Goal: Task Accomplishment & Management: Manage account settings

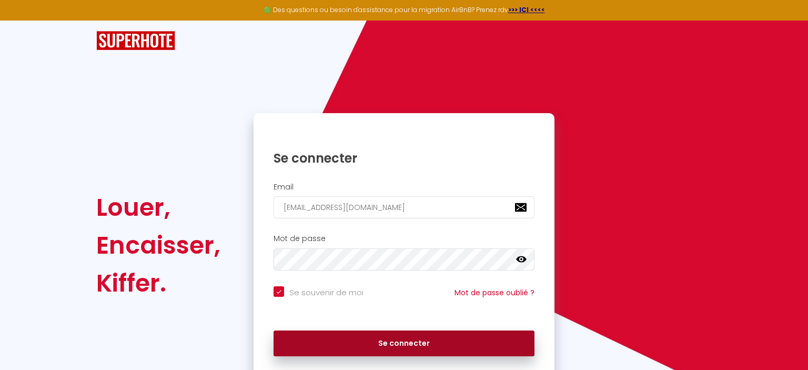
click at [403, 342] on button "Se connecter" at bounding box center [404, 343] width 261 height 26
checkbox input "true"
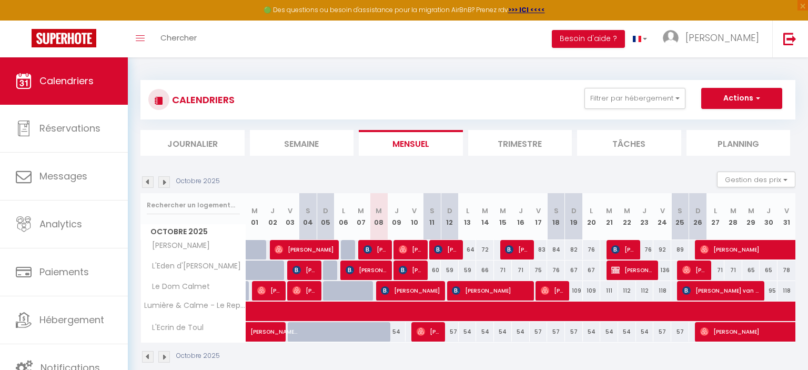
click at [414, 270] on span "JUNG HOON SONG" at bounding box center [411, 270] width 24 height 20
select select "OK"
select select "KO"
select select "0"
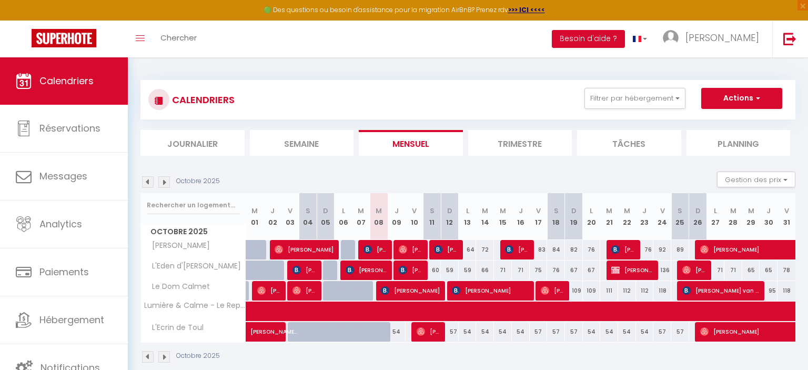
select select "1"
select select
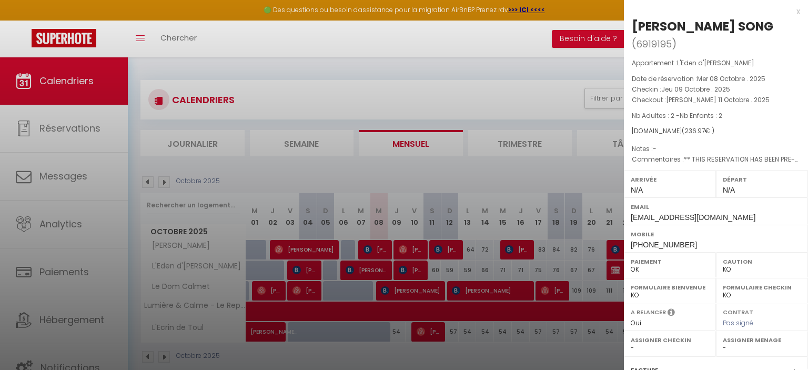
scroll to position [118, 0]
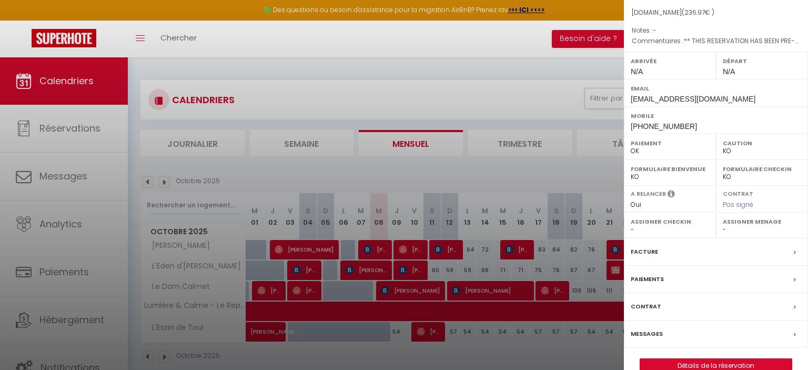
click at [651, 266] on div "Paiements" at bounding box center [716, 279] width 184 height 27
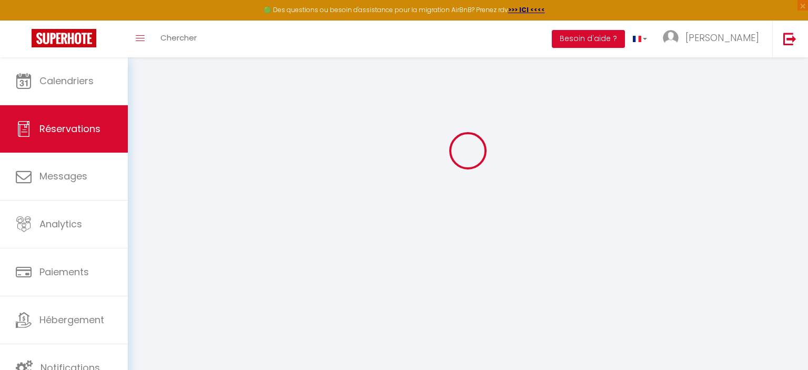
scroll to position [19, 0]
select select "0"
select select
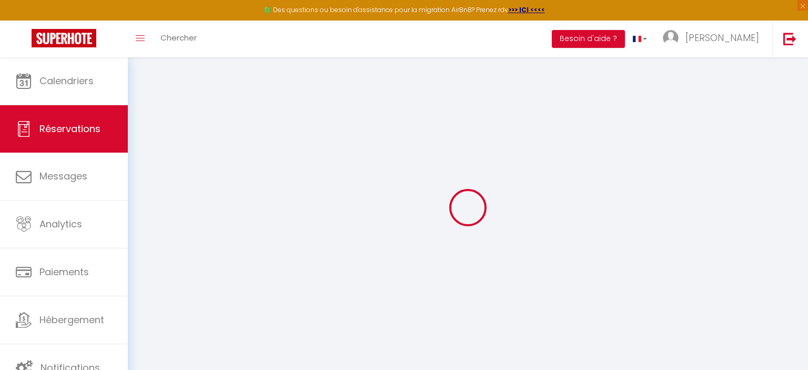
checkbox input "false"
select select
checkbox input "false"
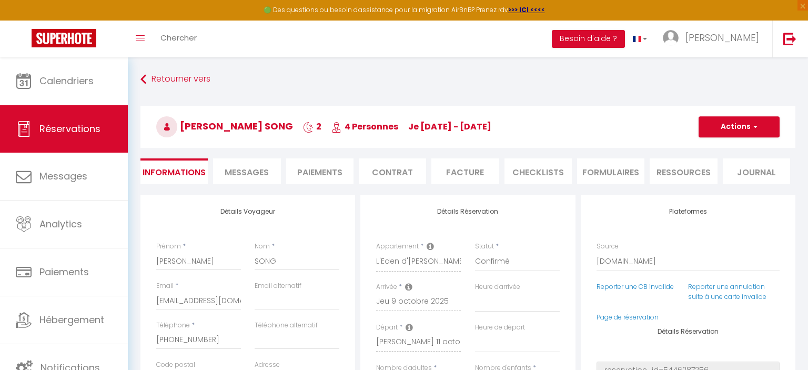
select select
checkbox input "false"
type station\?0 "** THIS RESERVATION HAS BEEN PRE-PAID ** You have a booker that would like free…"
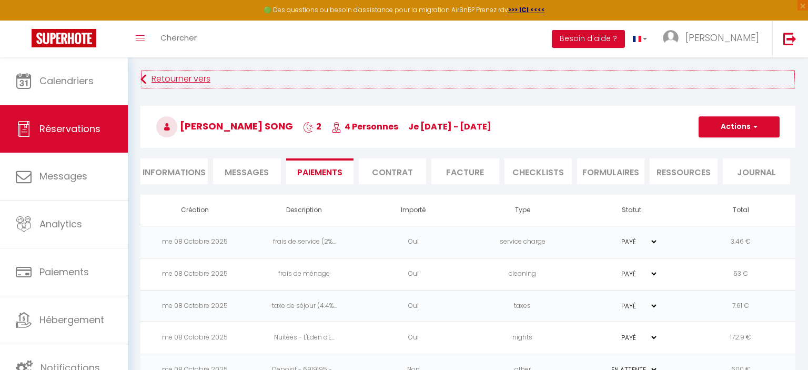
click at [490, 70] on link "Retourner vers" at bounding box center [467, 79] width 655 height 19
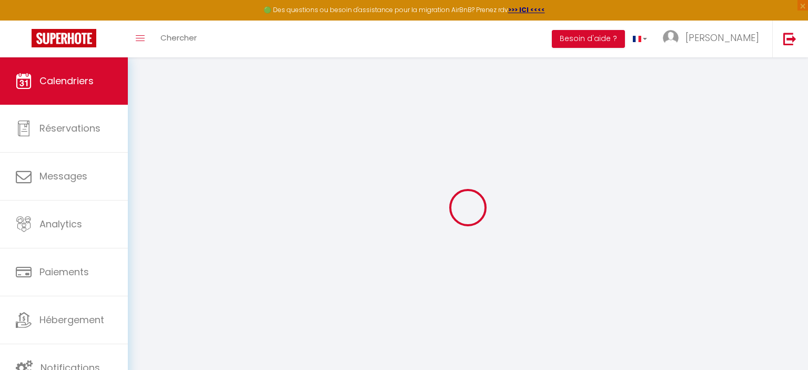
select select
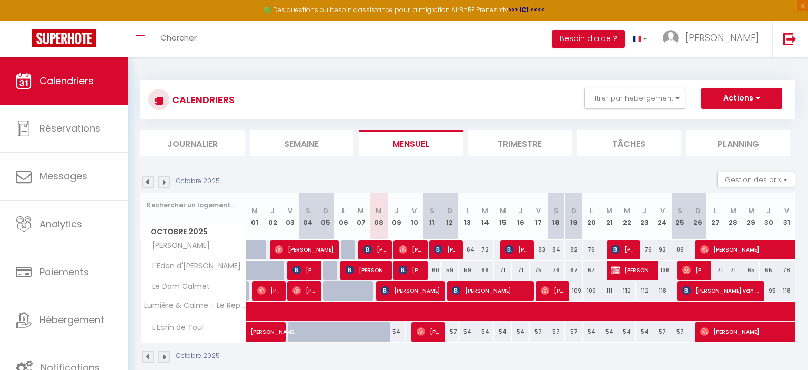
click at [413, 274] on span "JUNG HOON SONG" at bounding box center [411, 270] width 24 height 20
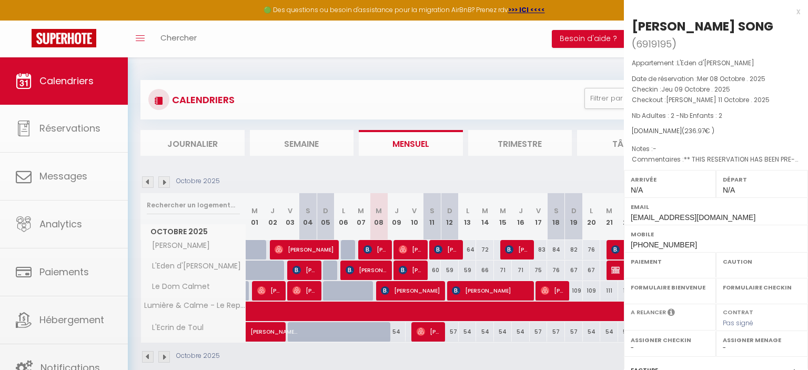
select select "OK"
select select "KO"
select select "0"
select select "1"
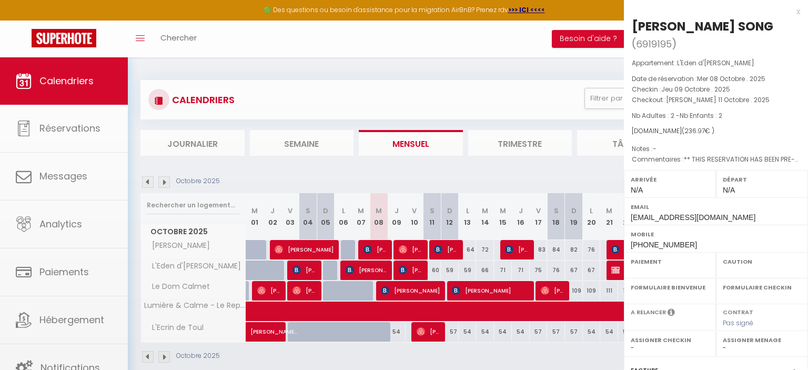
select select
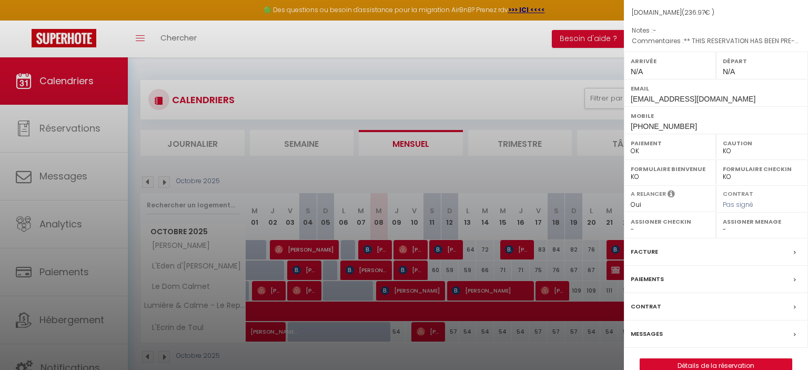
click at [731, 138] on label "Caution" at bounding box center [762, 143] width 78 height 11
click at [723, 146] on select "OK KO" at bounding box center [762, 150] width 78 height 9
click at [727, 146] on select "OK KO" at bounding box center [762, 150] width 78 height 9
click at [646, 246] on label "Facture" at bounding box center [644, 251] width 27 height 11
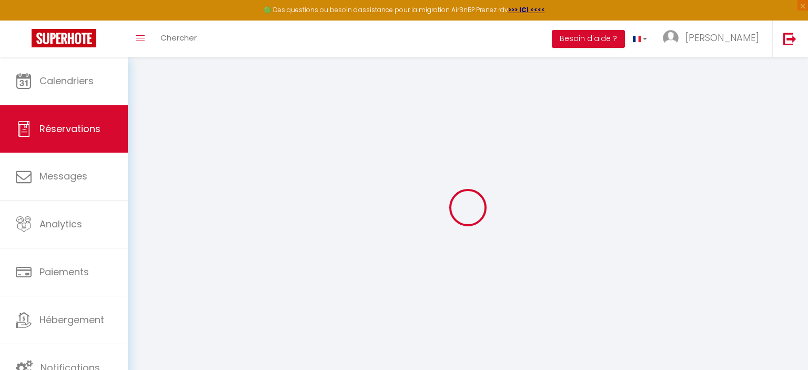
select select "service charge"
select select "cleaning"
select select "taxes"
select select
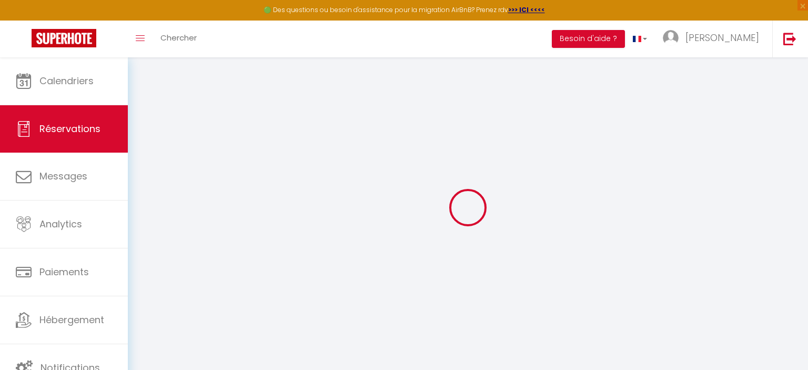
checkbox input "false"
select select
checkbox input "false"
select select
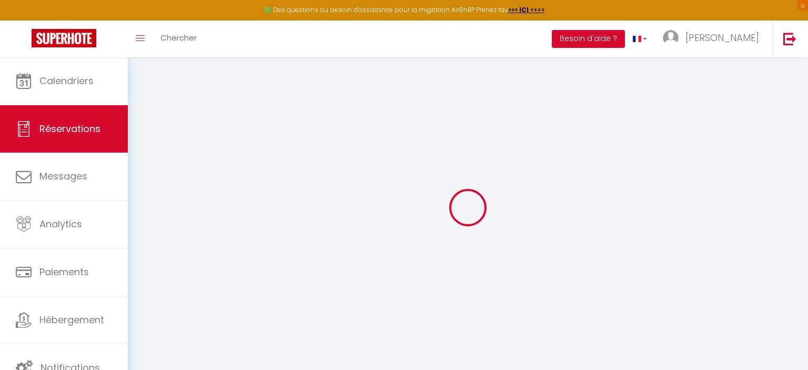
select select
checkbox input "false"
type station\?0 "** THIS RESERVATION HAS BEEN PRE-PAID ** You have a booker that would like free…"
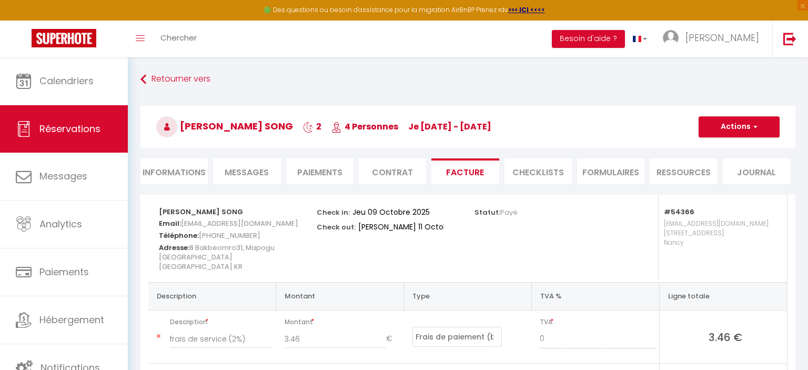
click at [390, 177] on li "Contrat" at bounding box center [392, 171] width 67 height 26
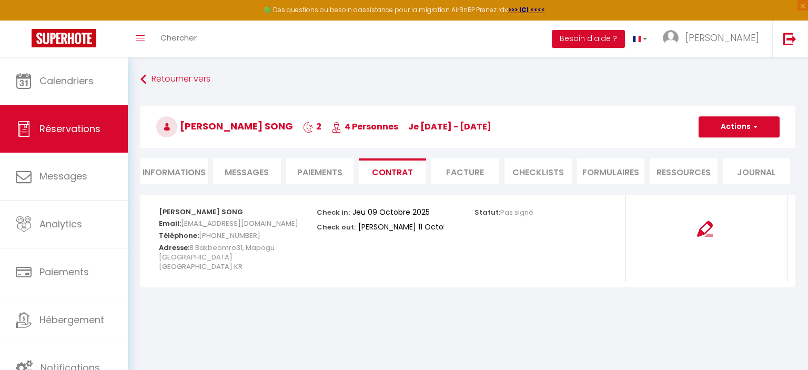
click at [330, 178] on li "Paiements" at bounding box center [319, 171] width 67 height 26
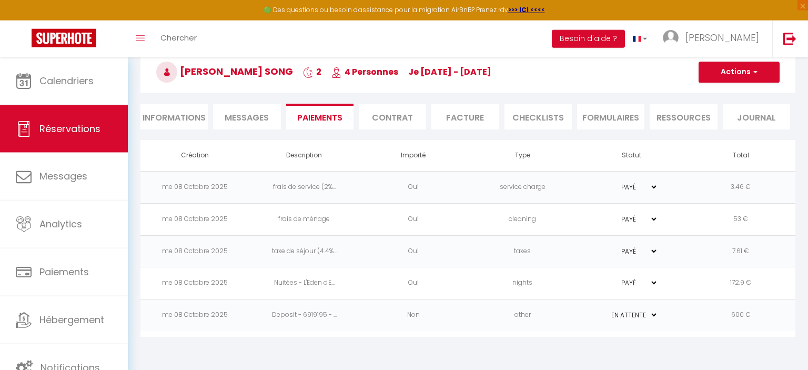
scroll to position [57, 0]
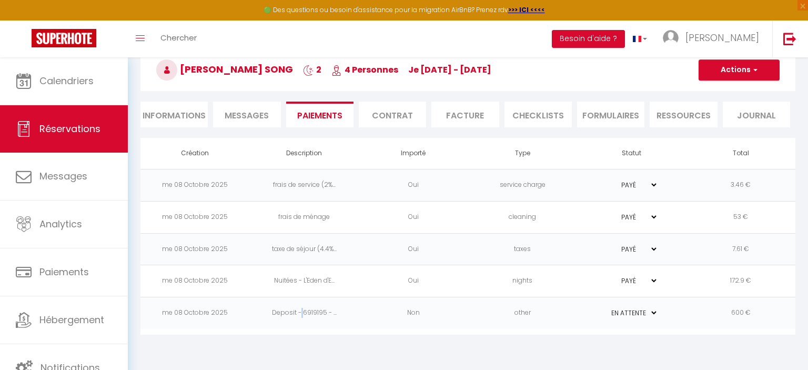
drag, startPoint x: 300, startPoint y: 311, endPoint x: 397, endPoint y: 318, distance: 97.0
click at [303, 310] on td "Deposit - 6919195 - ..." at bounding box center [304, 313] width 109 height 32
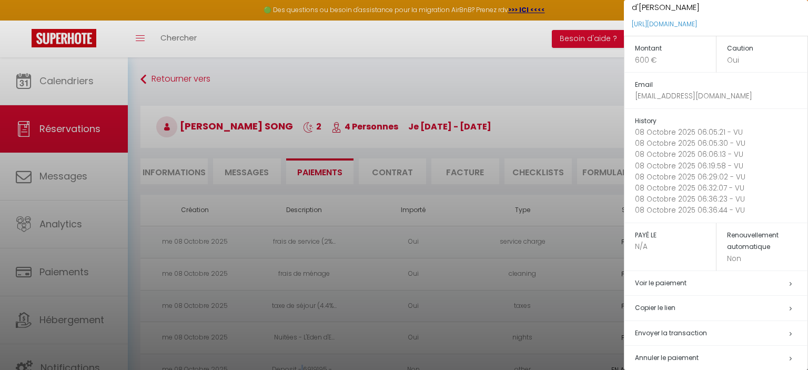
scroll to position [0, 0]
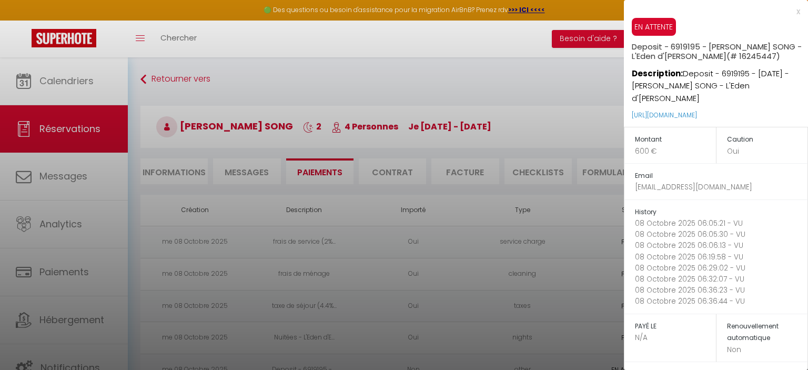
click at [586, 140] on div at bounding box center [404, 185] width 808 height 370
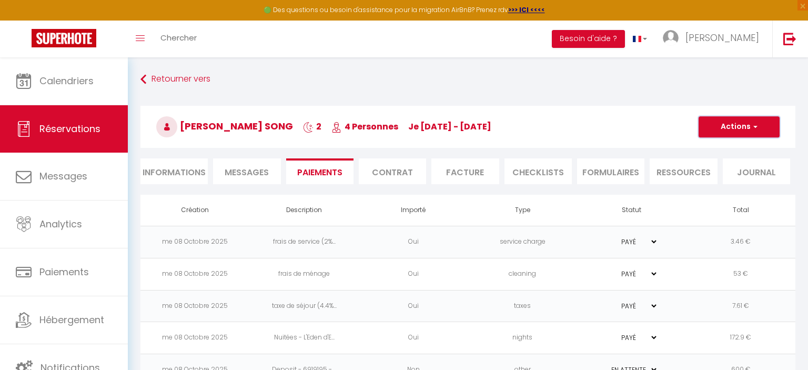
click at [744, 134] on button "Actions" at bounding box center [739, 126] width 81 height 21
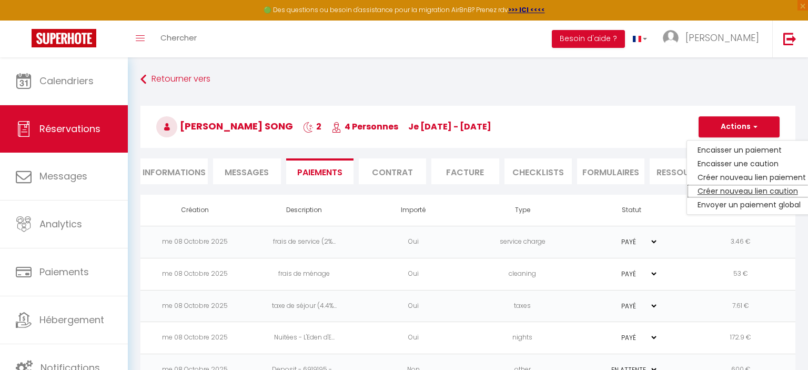
click at [751, 189] on link "Créer nouveau lien caution" at bounding box center [751, 191] width 129 height 14
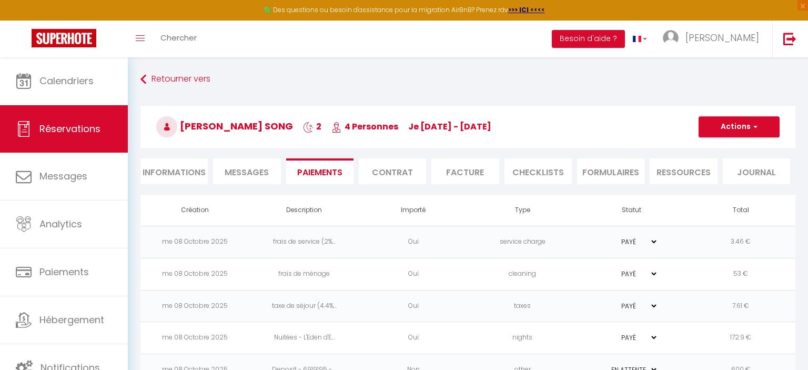
select select "nights"
type input "jsong.435720@guest.booking.com"
select select "12527"
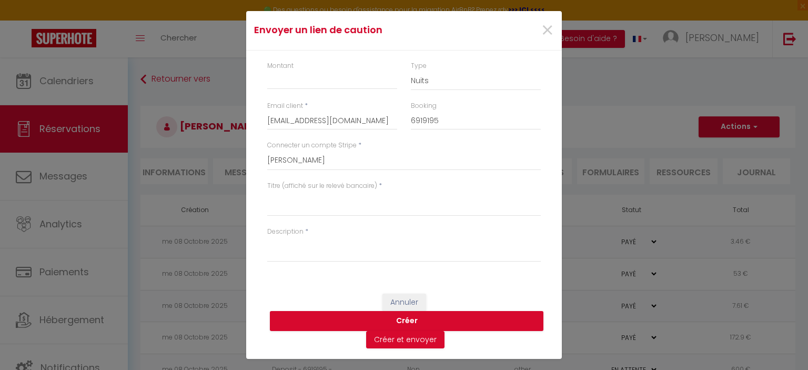
click at [591, 278] on div "Envoyer un lien de caution × Montant Type Nuits Frais de ménage Taxe de séjour …" at bounding box center [404, 185] width 808 height 370
click at [548, 28] on span "×" at bounding box center [547, 31] width 13 height 32
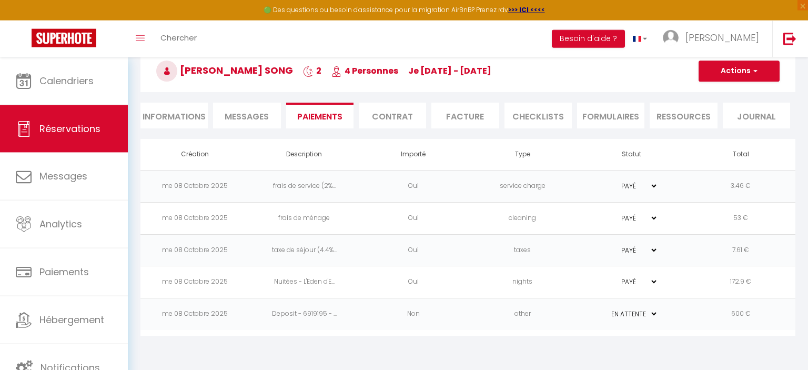
scroll to position [57, 0]
click at [281, 314] on td "Deposit - 6919195 - ..." at bounding box center [304, 313] width 109 height 32
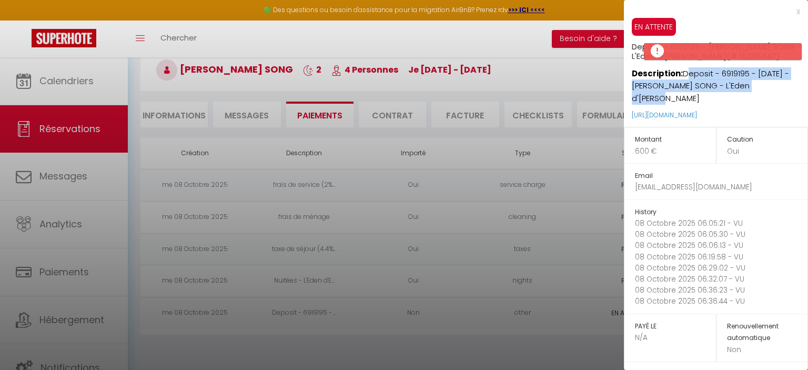
drag, startPoint x: 769, startPoint y: 85, endPoint x: 685, endPoint y: 77, distance: 84.5
click at [685, 77] on p "Description: Deposit - 6919195 - 2025-10-09 - JUNG HOON SONG - L'Eden d'Elyse" at bounding box center [720, 83] width 176 height 44
copy p "Deposit - 6919195 - 2025-10-09 - JUNG HOON SONG - L'Eden d'Elyse"
click at [718, 19] on div "EN ATTENTE Deposit - 6919195 - JUNG HOON SONG - L'Eden d'Elyse (# 16245447) Des…" at bounding box center [720, 72] width 176 height 109
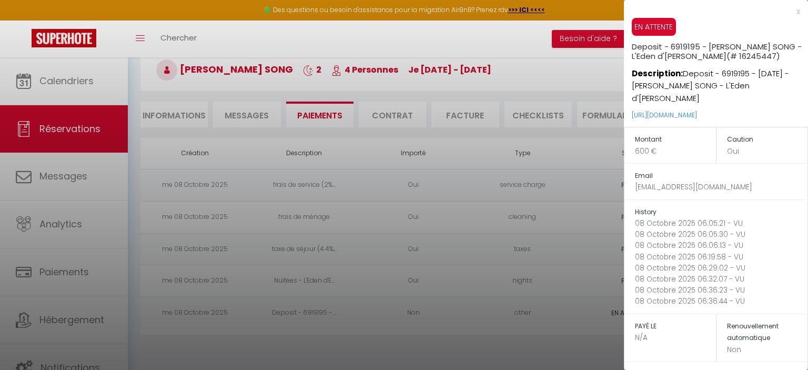
click at [799, 9] on div "x" at bounding box center [712, 11] width 176 height 13
type input "jsong.435720@guest.booking.com"
type input "6919195"
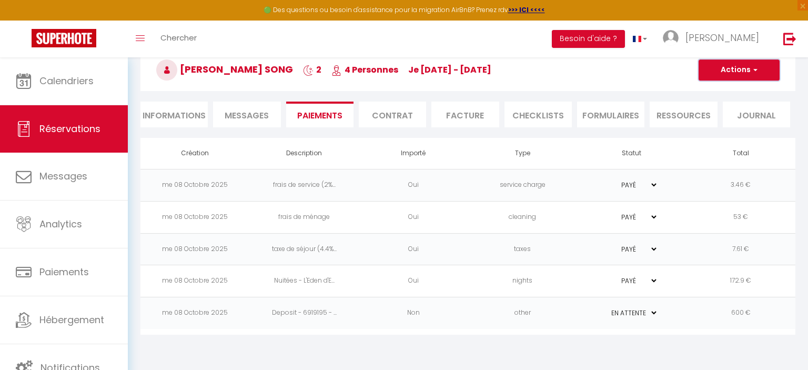
click at [767, 67] on button "Actions" at bounding box center [739, 69] width 81 height 21
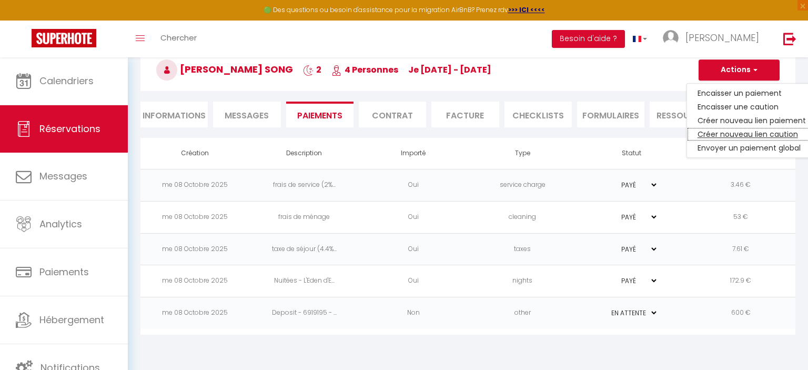
click at [736, 136] on link "Créer nouveau lien caution" at bounding box center [751, 134] width 129 height 14
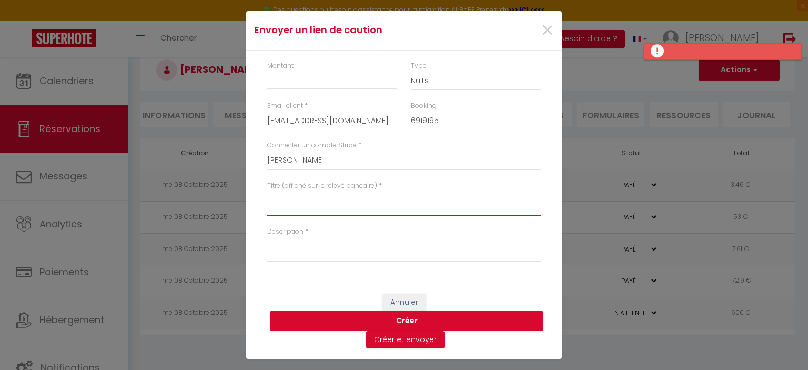
click at [325, 216] on textarea "Titre (affiché sur le relevé bancaire)" at bounding box center [404, 203] width 274 height 25
paste textarea "Deposit - 6919195 - 2025-10-09 - JUNG HOON SONG - L'Eden d'Elyse"
drag, startPoint x: 328, startPoint y: 200, endPoint x: 297, endPoint y: 203, distance: 31.7
click at [297, 203] on textarea "Deposit - 6919195 - 2025-10-09 - JUNG HOON SONG - L'Eden d'Elyse" at bounding box center [404, 203] width 274 height 25
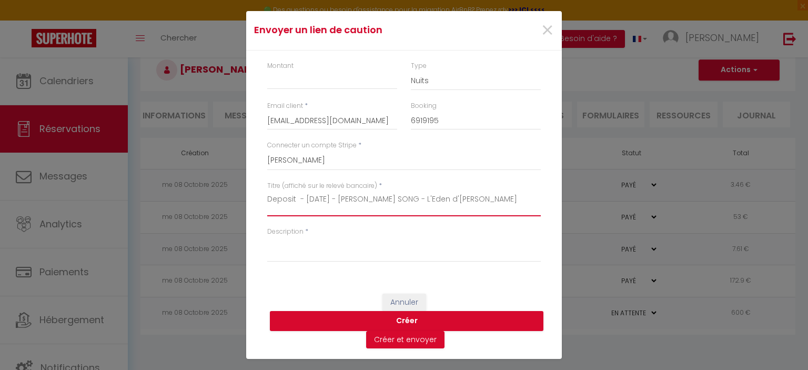
click at [298, 199] on textarea "Deposit - 2025-10-09 - JUNG HOON SONG - L'Eden d'Elyse" at bounding box center [404, 203] width 274 height 25
drag, startPoint x: 481, startPoint y: 198, endPoint x: 240, endPoint y: 199, distance: 240.4
click at [267, 199] on textarea "Deposit - 2025-10-09 - JUNG HOON SONG - L'Eden d'Elyse" at bounding box center [404, 203] width 274 height 25
type textarea "Deposit - 2025-10-09 - JUNG HOON SONG - L'Eden d'Elyse"
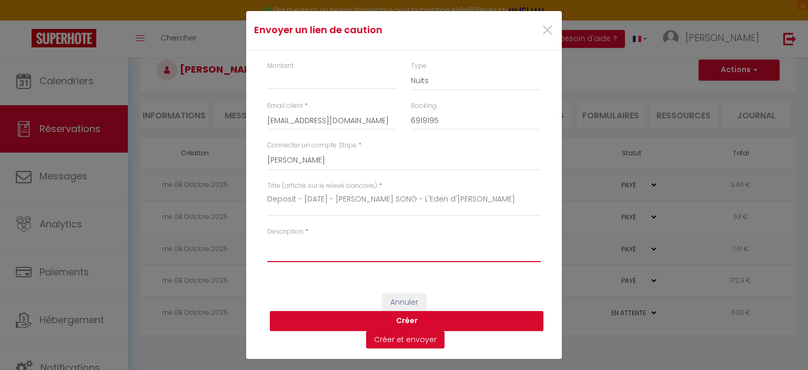
click at [295, 244] on textarea "Description" at bounding box center [404, 249] width 274 height 25
paste textarea "Deposit - 2025-10-09 - JUNG HOON SONG - L'Eden d'Elyse"
type textarea "Deposit - 2025-10-09 - JUNG HOON SONG - L'Eden d'Elyse"
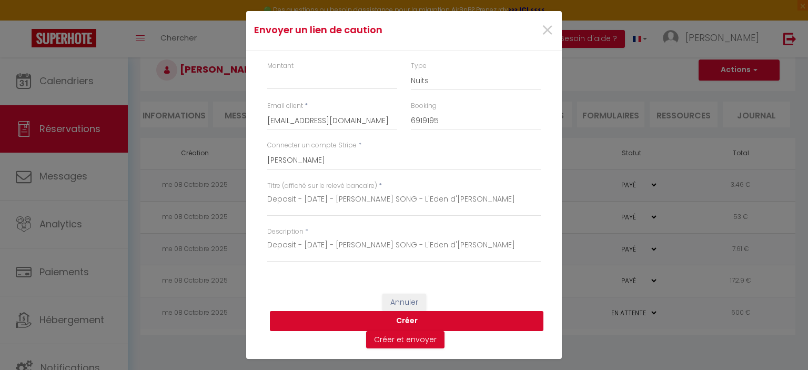
click at [411, 322] on button "Créer" at bounding box center [407, 321] width 274 height 20
type input "600"
click at [420, 321] on button "Créer" at bounding box center [407, 321] width 274 height 20
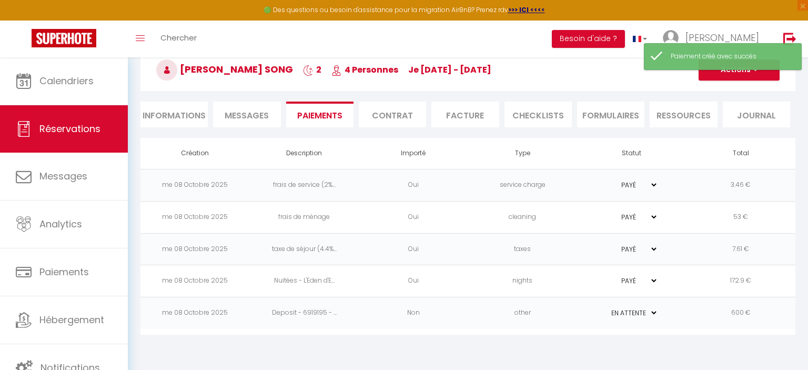
select select "0"
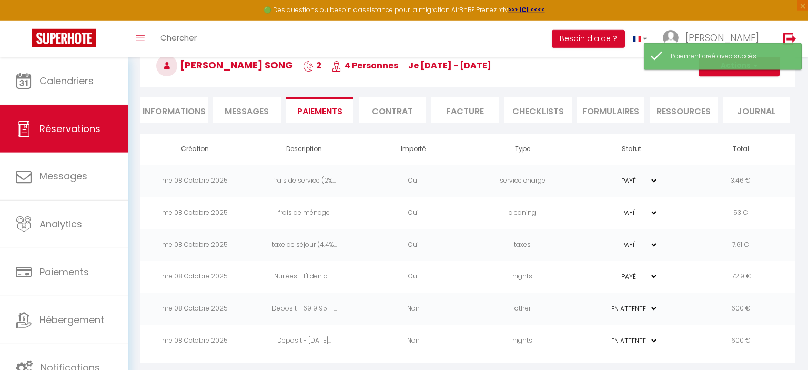
scroll to position [67, 0]
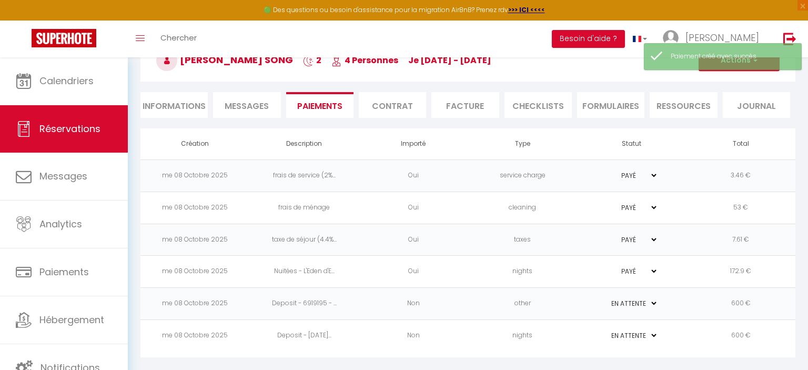
click at [193, 335] on td "me 08 Octobre 2025" at bounding box center [194, 336] width 109 height 32
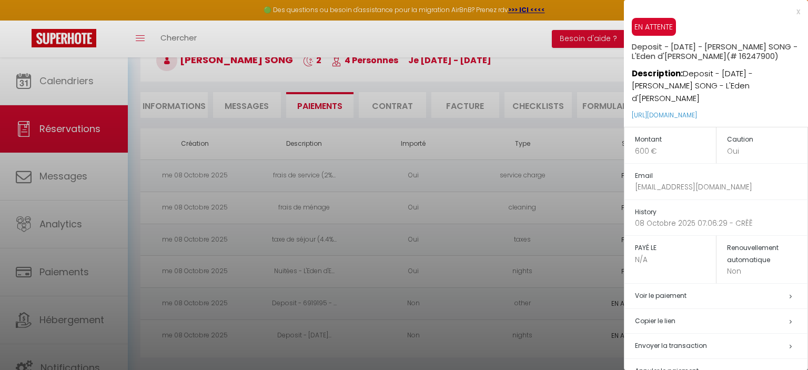
drag, startPoint x: 780, startPoint y: 106, endPoint x: 626, endPoint y: 107, distance: 153.1
click at [626, 107] on div "EN ATTENTE Deposit - 2025-10-09 - JUNG HOON SONG - L'Eden d'Elyse (# 16247900) …" at bounding box center [716, 72] width 184 height 109
copy link "https://superhote.com/applink/p/KTp8D5Cr"
click at [577, 50] on div at bounding box center [404, 185] width 808 height 370
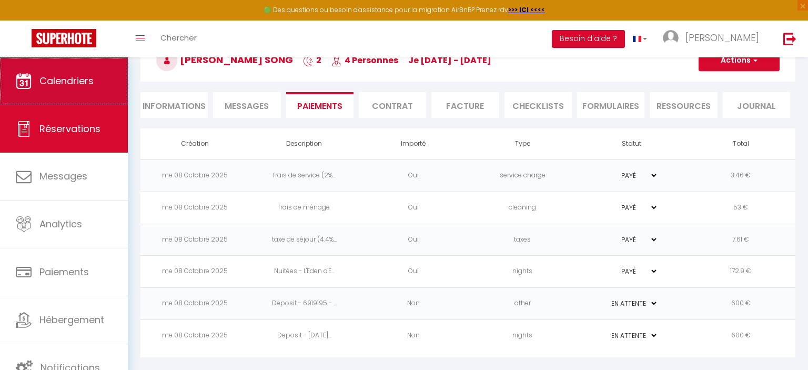
click at [85, 79] on span "Calendriers" at bounding box center [66, 80] width 54 height 13
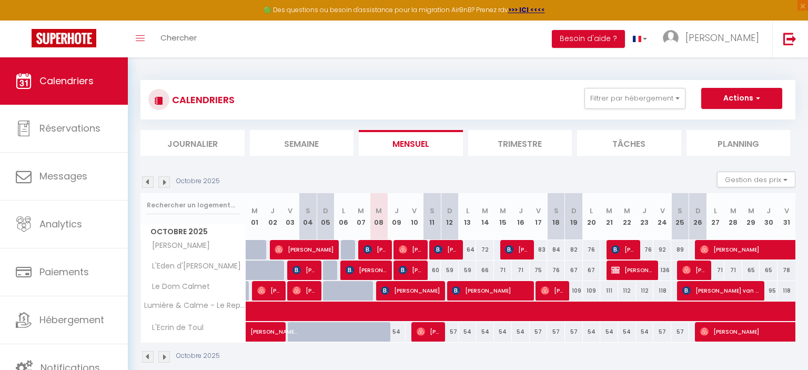
click at [411, 251] on span "Pavlo Andriiesh" at bounding box center [411, 249] width 24 height 20
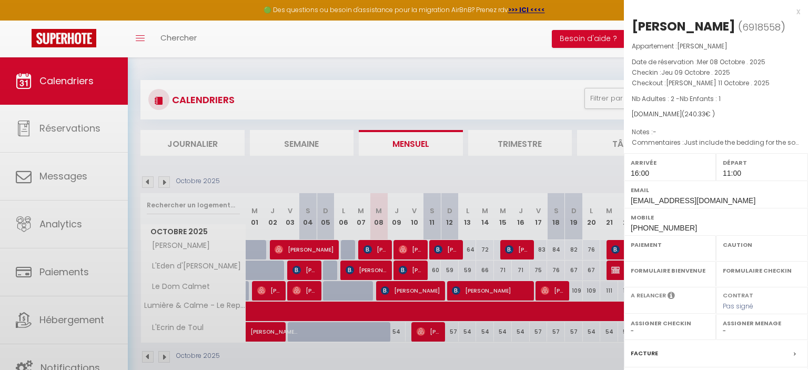
select select "OK"
select select "1"
select select "0"
select select "1"
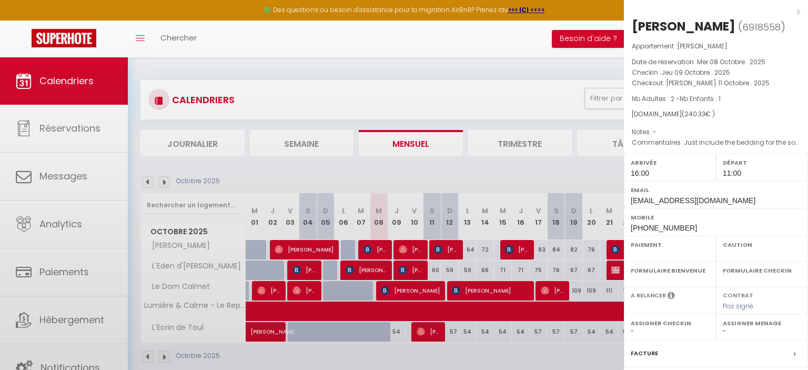
select select
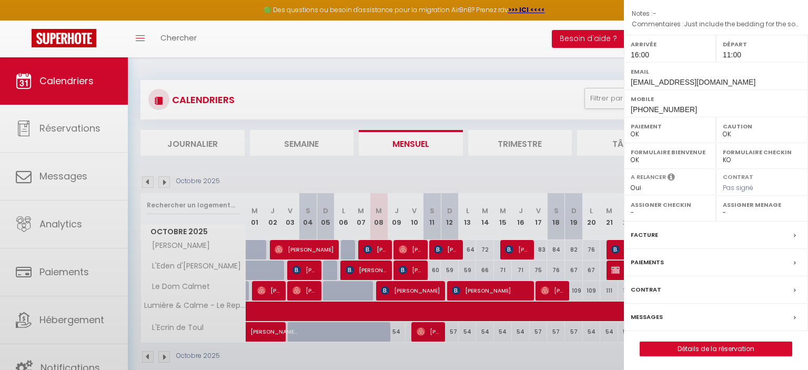
select select "26685"
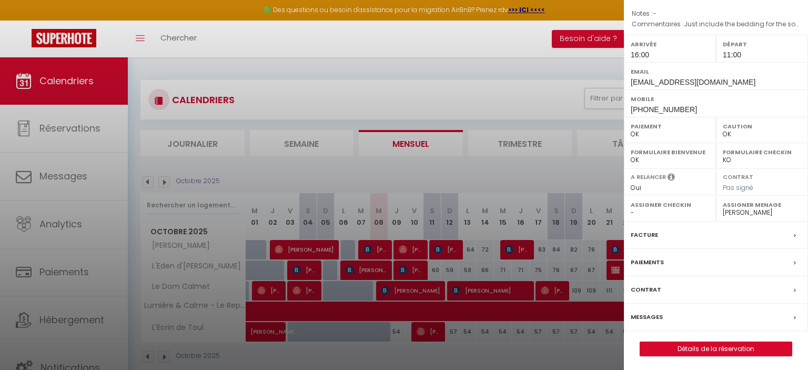
click at [657, 260] on label "Paiements" at bounding box center [647, 262] width 33 height 11
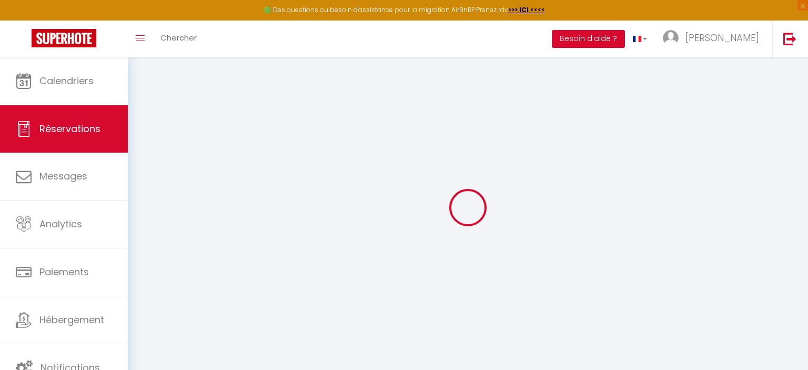
type input "Pavlo"
type input "Andriiesh"
type input "zzmhufe6xvs6smbhcgrrvvd8mi1b@reply.superhote.com"
type input "+41783077271"
select select
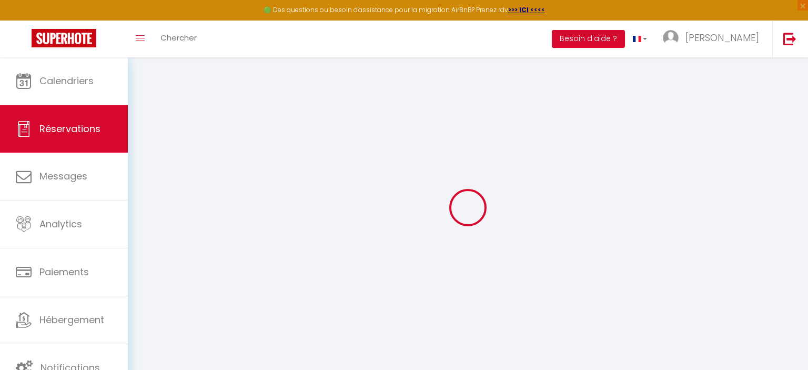
type input "42.64"
select select "40657"
select select "1"
select select
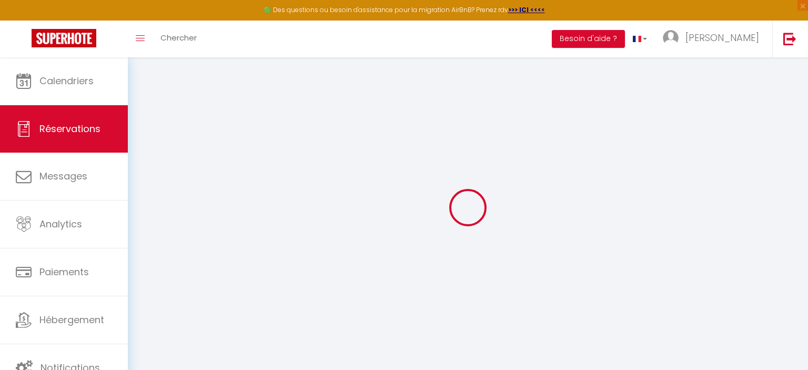
type input "2"
type input "1"
select select "12"
select select
type input "194"
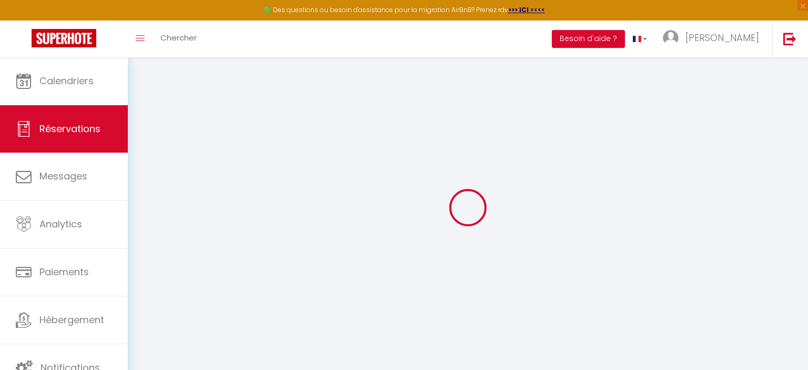
checkbox input "false"
type input "0"
select select "1"
type input "30"
type input "0"
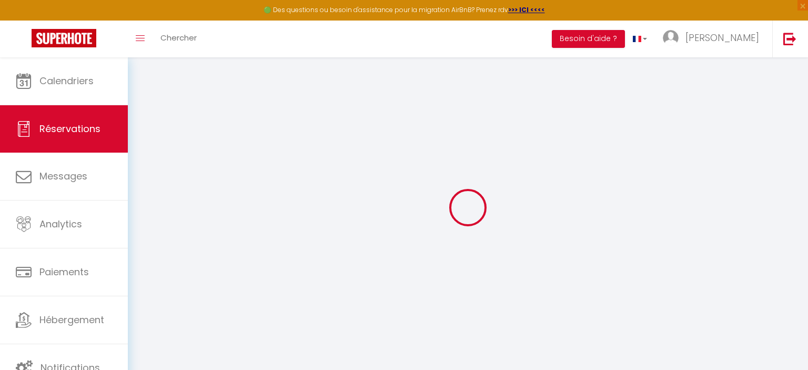
type input "0"
select select
select select "15"
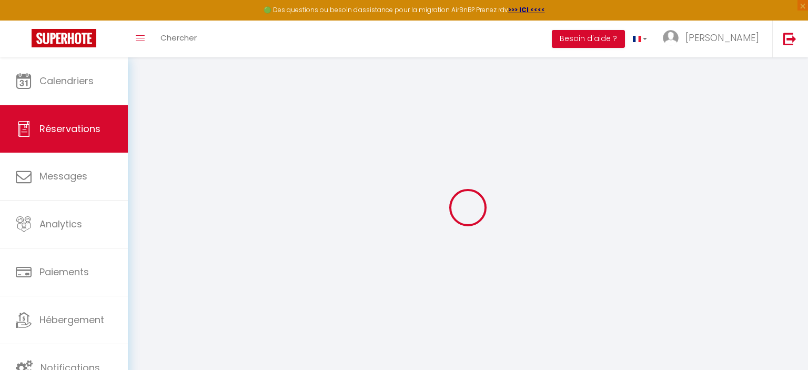
checkbox input "false"
select select
checkbox input "false"
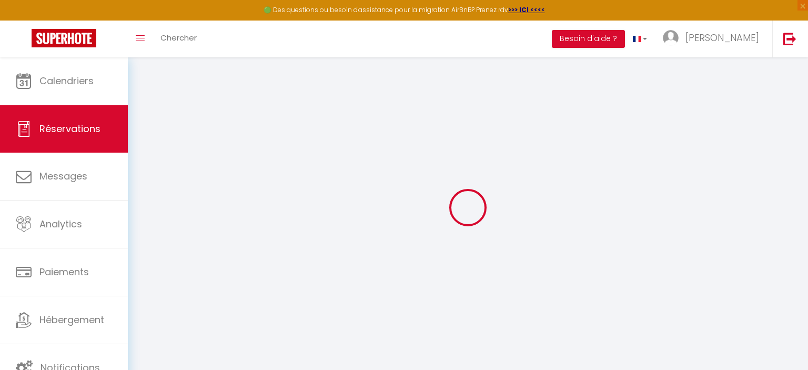
select select
checkbox input "false"
select select
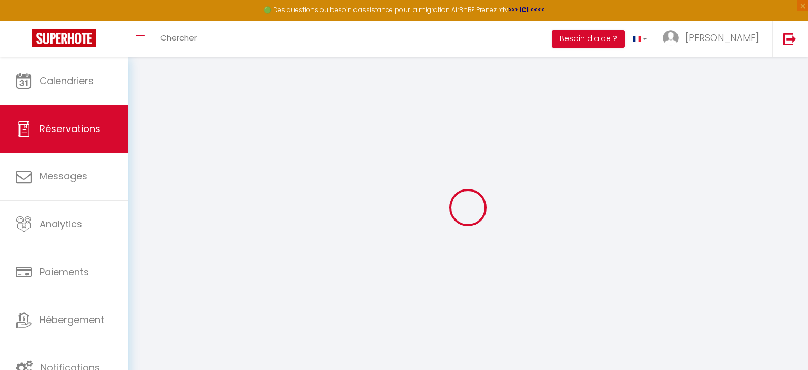
select select
checkbox input "false"
type advance\?0 "Just include the bedding for the sofa, as it might be used for sleeping as well."
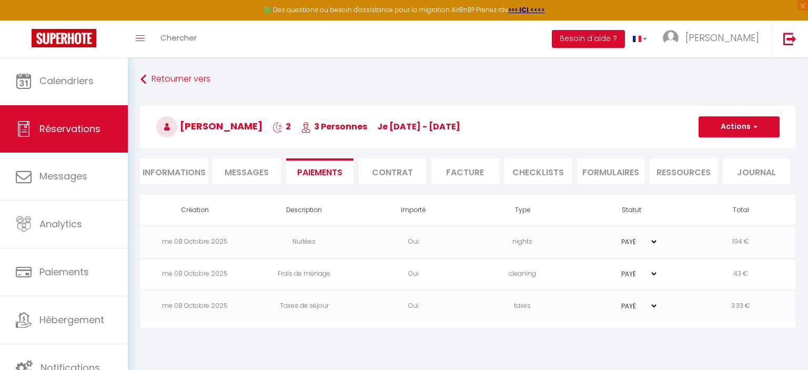
drag, startPoint x: 753, startPoint y: 241, endPoint x: 716, endPoint y: 242, distance: 36.3
click at [716, 242] on td "194 €" at bounding box center [740, 242] width 109 height 32
drag, startPoint x: 765, startPoint y: 242, endPoint x: 756, endPoint y: 241, distance: 8.6
click at [704, 243] on td "194 €" at bounding box center [740, 242] width 109 height 32
click at [758, 241] on td "194 €" at bounding box center [740, 242] width 109 height 32
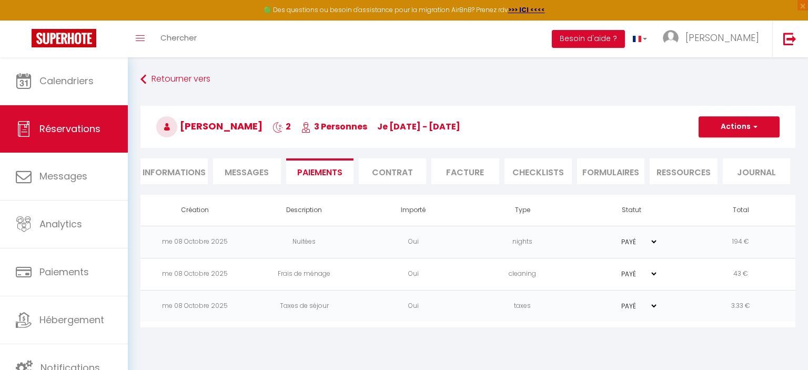
click at [179, 177] on li "Informations" at bounding box center [173, 171] width 67 height 26
select select
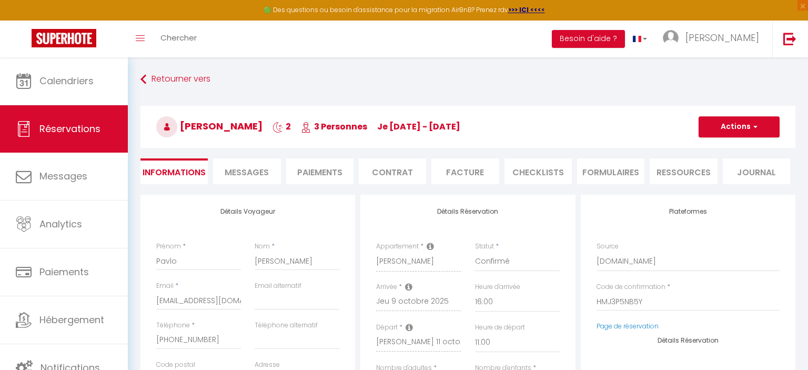
click at [520, 114] on h3 "Pavlo Andriiesh 2 3 Personnes je 09 Oct - sa 11 Oct" at bounding box center [467, 127] width 655 height 42
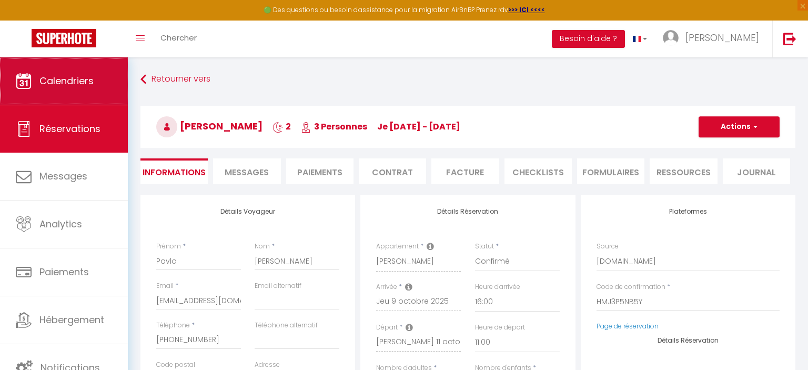
click at [81, 96] on link "Calendriers" at bounding box center [64, 80] width 128 height 47
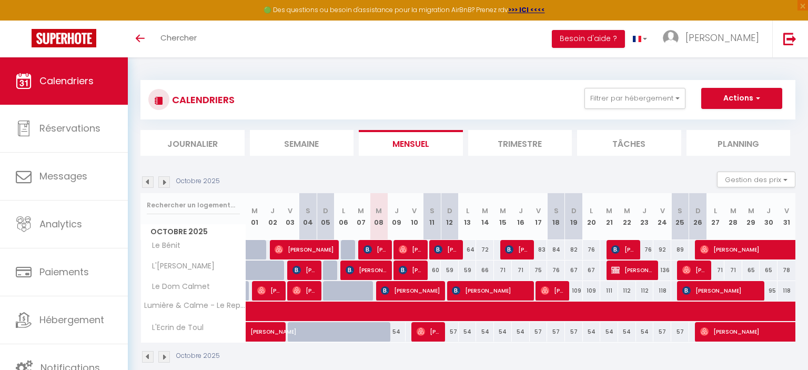
drag, startPoint x: 431, startPoint y: 269, endPoint x: 467, endPoint y: 273, distance: 35.5
click at [441, 269] on div "60" at bounding box center [431, 269] width 18 height 19
type input "60"
type input "Sam 11 Octobre 2025"
type input "Dim 12 Octobre 2025"
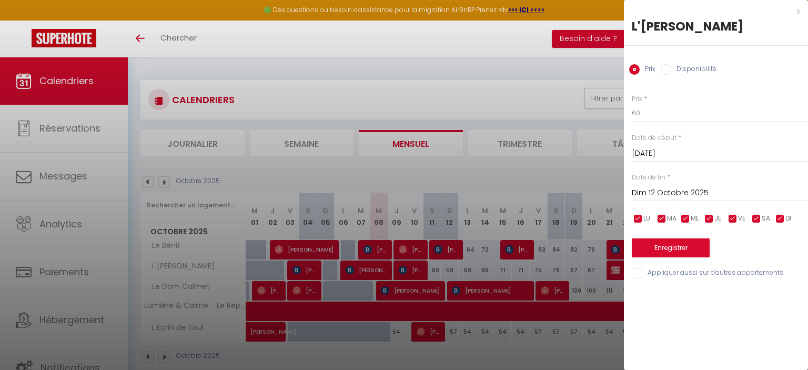
click at [481, 68] on div at bounding box center [404, 185] width 808 height 370
